Goal: Check status

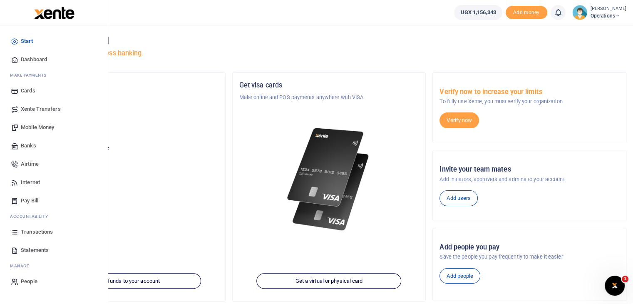
click at [35, 229] on span "Transactions" at bounding box center [37, 232] width 32 height 8
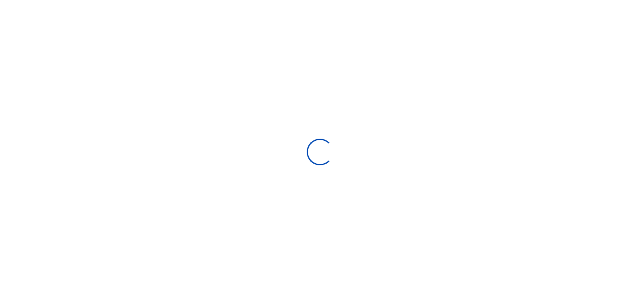
select select
type input "[DATE] - [DATE]"
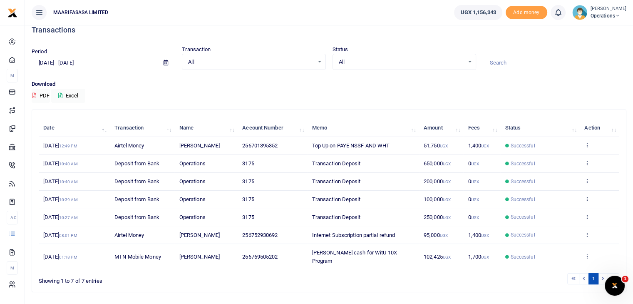
scroll to position [24, 0]
